Goal: Task Accomplishment & Management: Use online tool/utility

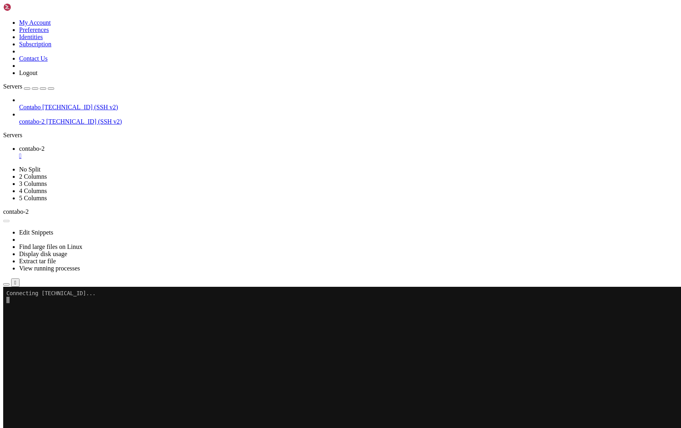
scroll to position [20, 0]
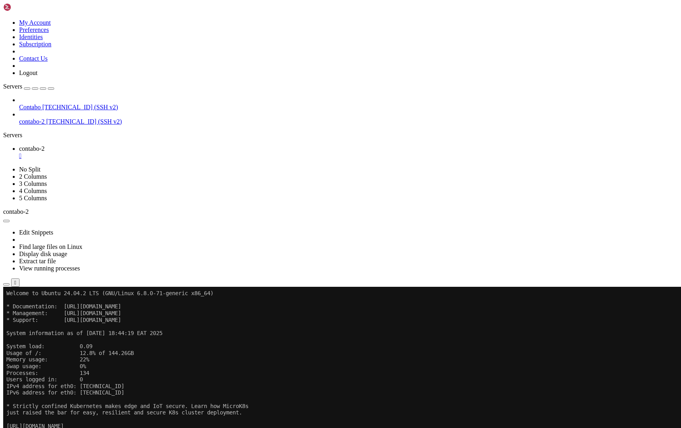
click at [41, 104] on span "Contabo" at bounding box center [30, 107] width 22 height 7
click at [51, 104] on span "[TECHNICAL_ID] (SSH v2)" at bounding box center [80, 107] width 76 height 7
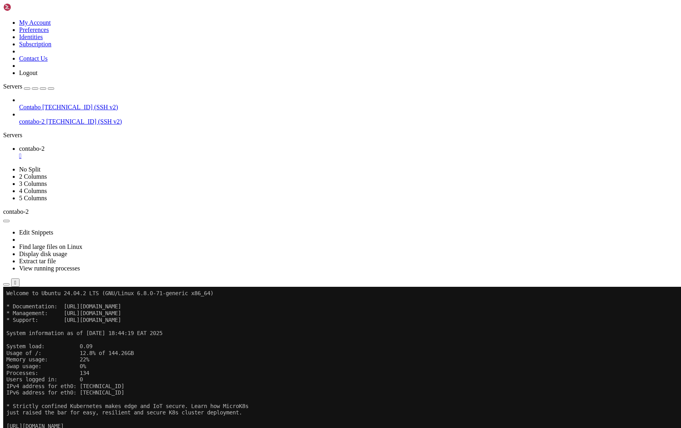
click at [51, 104] on span "[TECHNICAL_ID] (SSH v2)" at bounding box center [80, 107] width 76 height 7
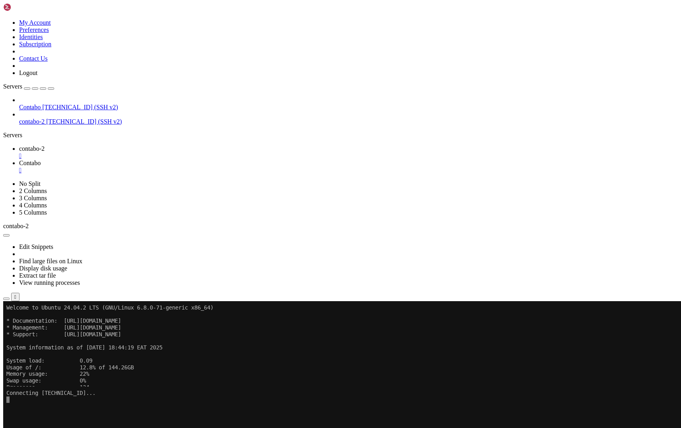
scroll to position [0, 0]
click at [149, 152] on div "" at bounding box center [348, 155] width 659 height 7
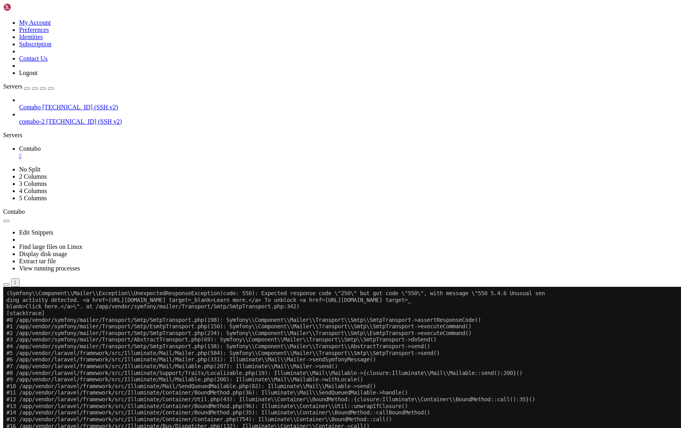
scroll to position [55177, 0]
click at [35, 309] on button "Reconnect" at bounding box center [19, 313] width 32 height 8
